Goal: Information Seeking & Learning: Check status

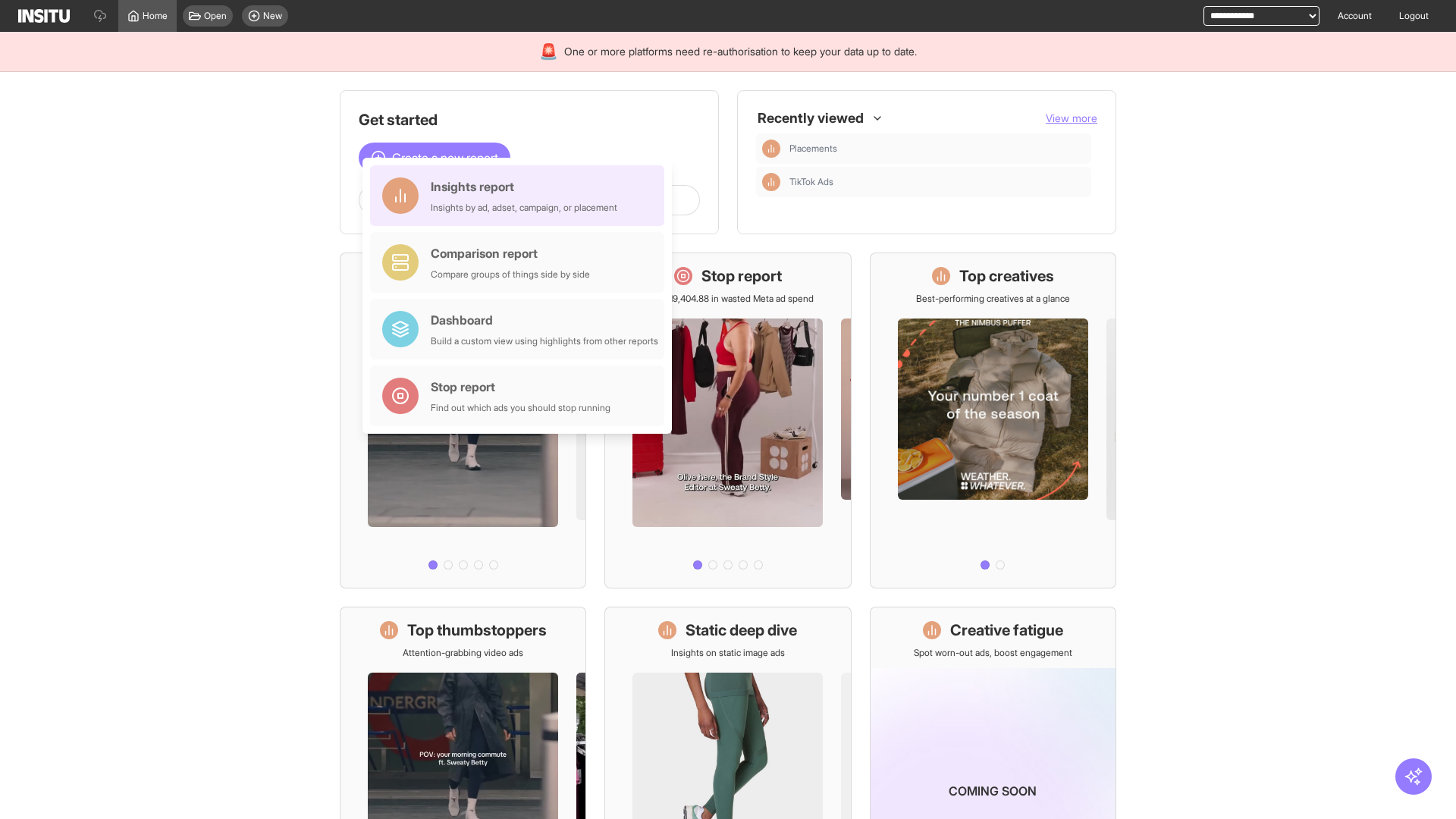
click at [521, 196] on div "Insights report Insights by ad, adset, campaign, or placement" at bounding box center [524, 196] width 187 height 36
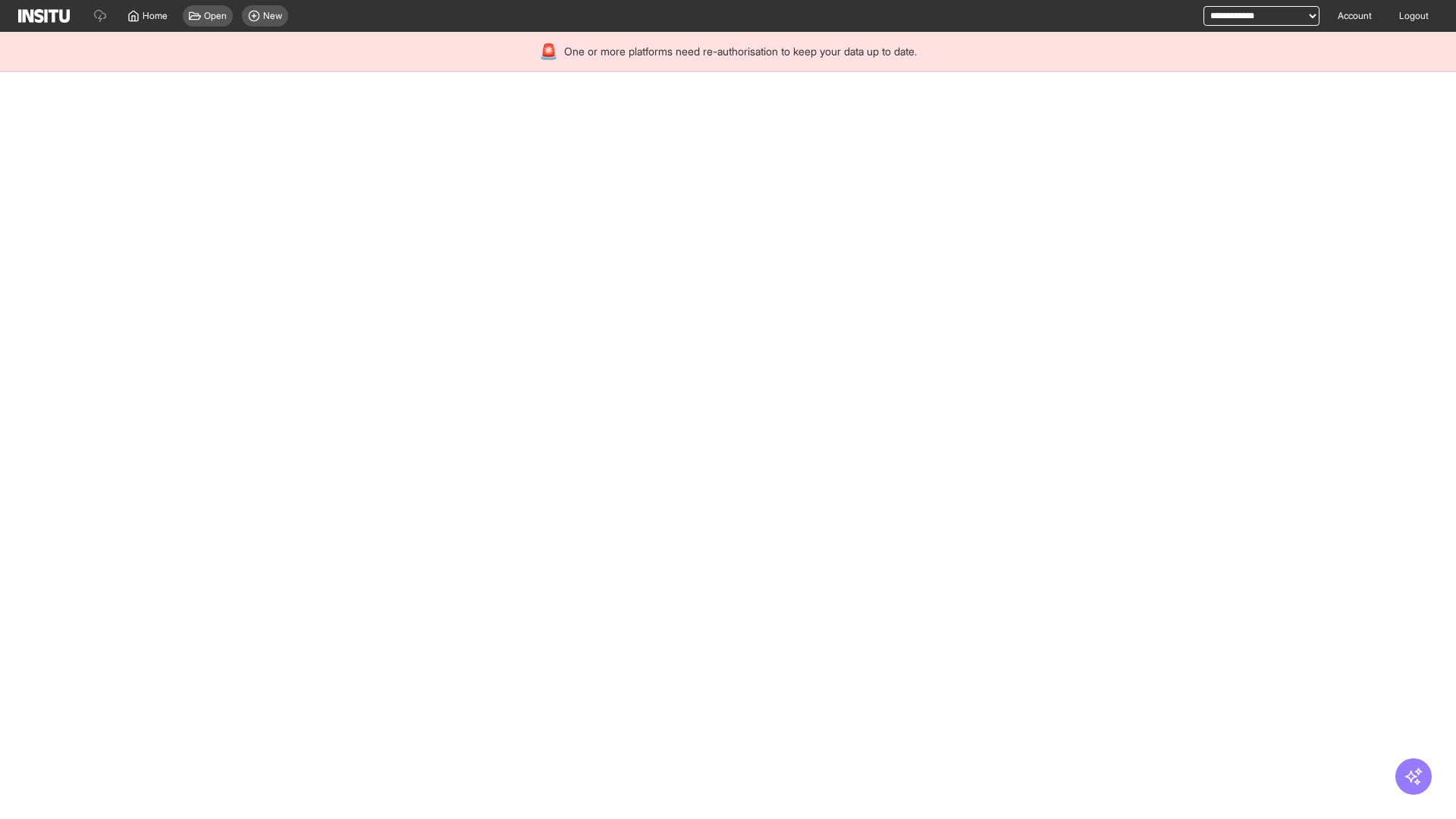
select select "**"
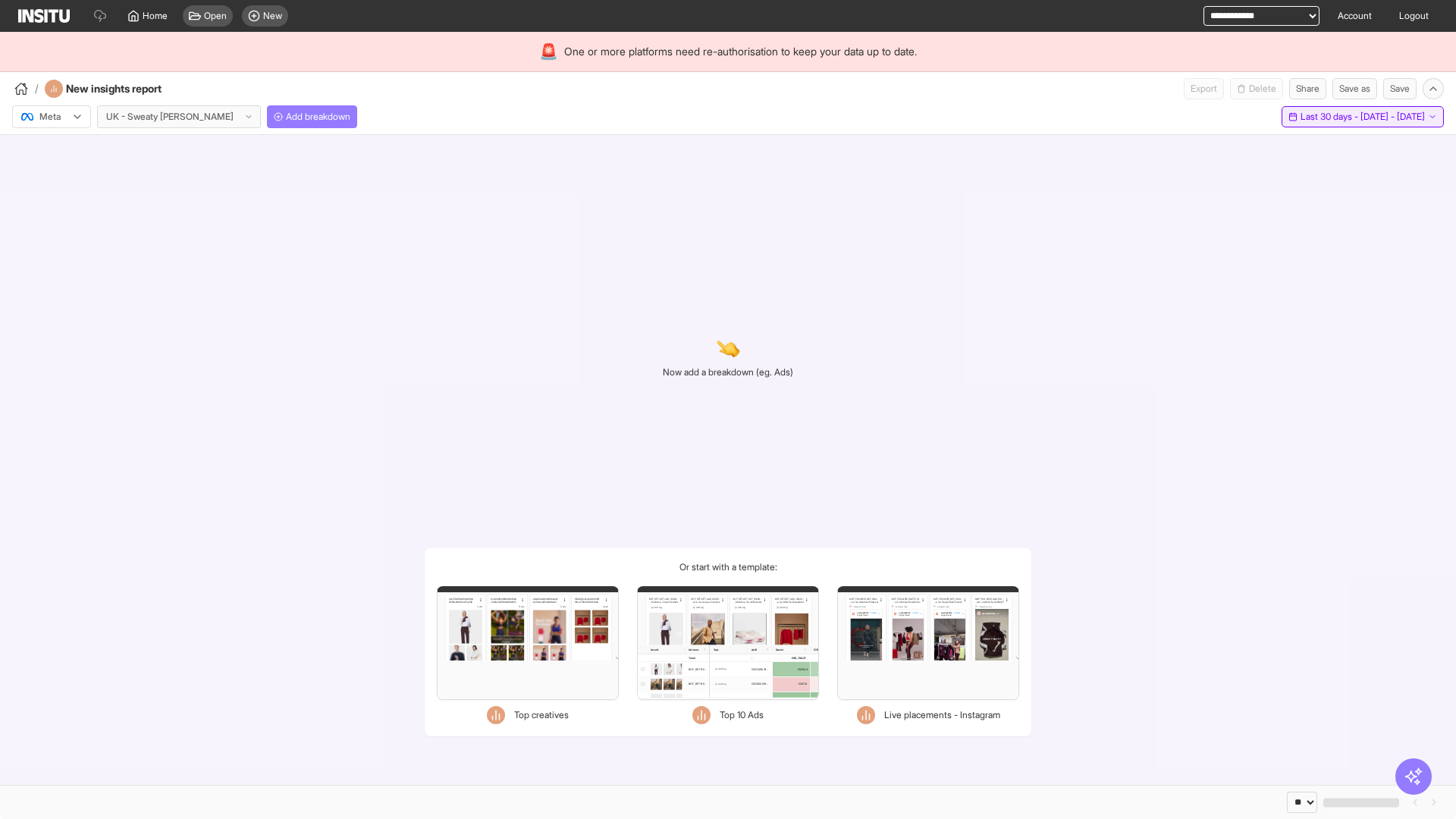
click at [1328, 117] on span "Last 30 days - [DATE] - [DATE]" at bounding box center [1363, 116] width 125 height 12
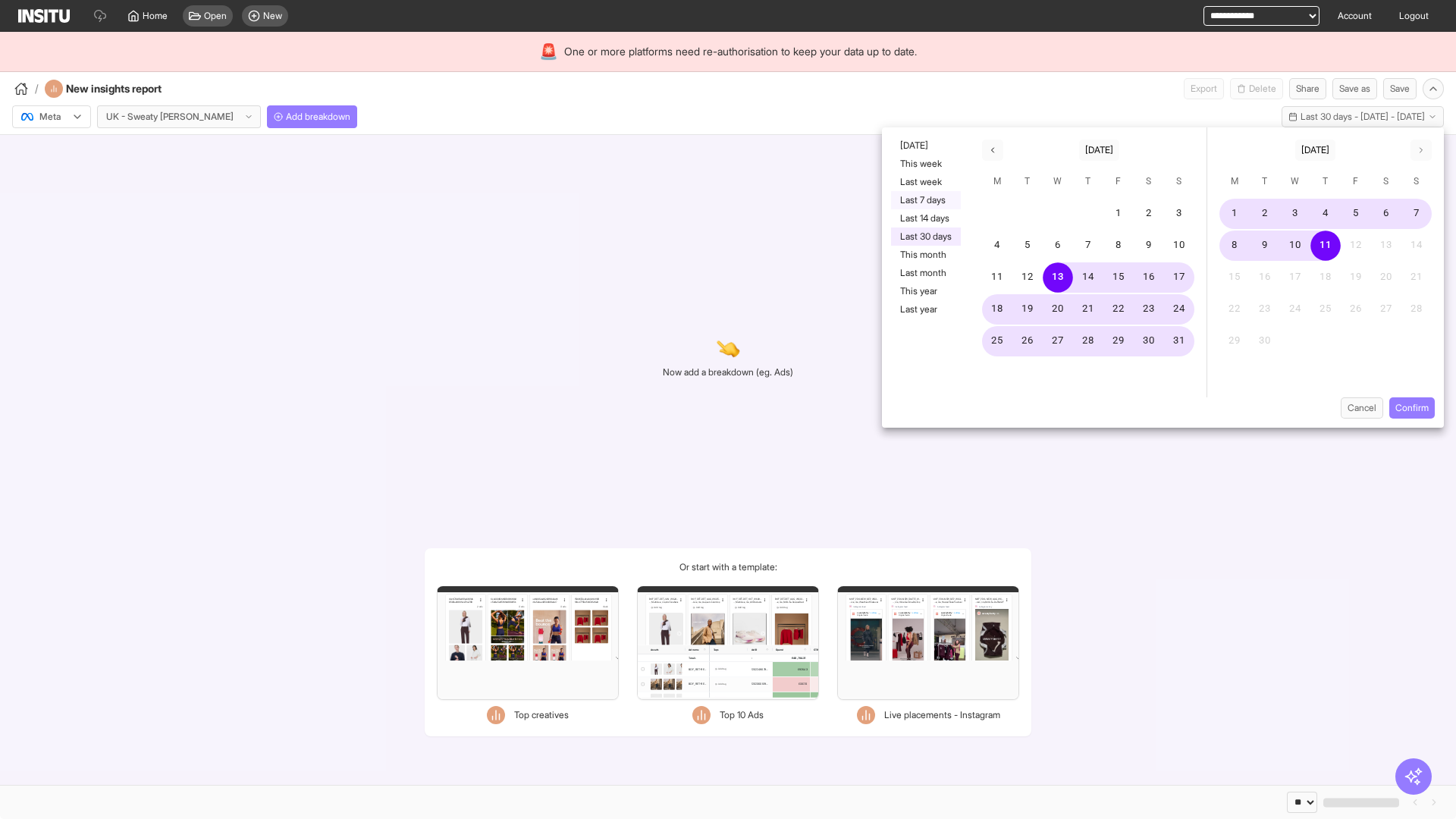
click at [924, 200] on button "Last 7 days" at bounding box center [926, 200] width 69 height 18
